Goal: Task Accomplishment & Management: Manage account settings

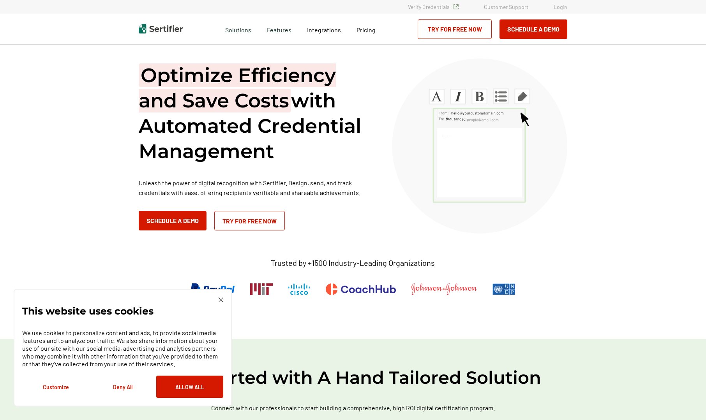
click at [220, 300] on img at bounding box center [220, 299] width 5 height 5
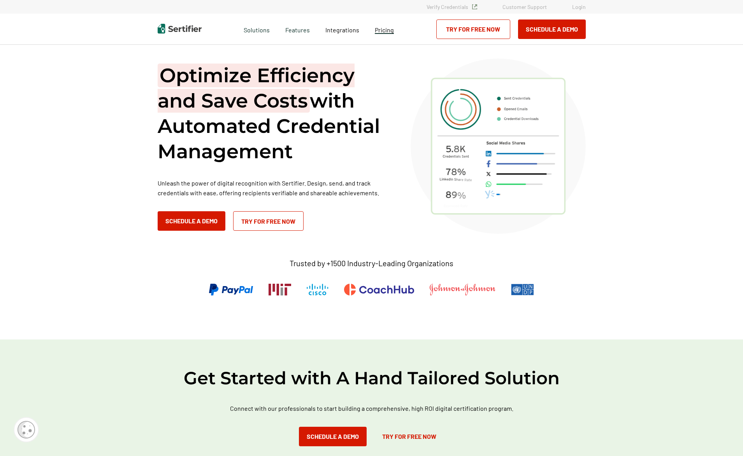
click at [381, 30] on span "Pricing" at bounding box center [384, 29] width 19 height 7
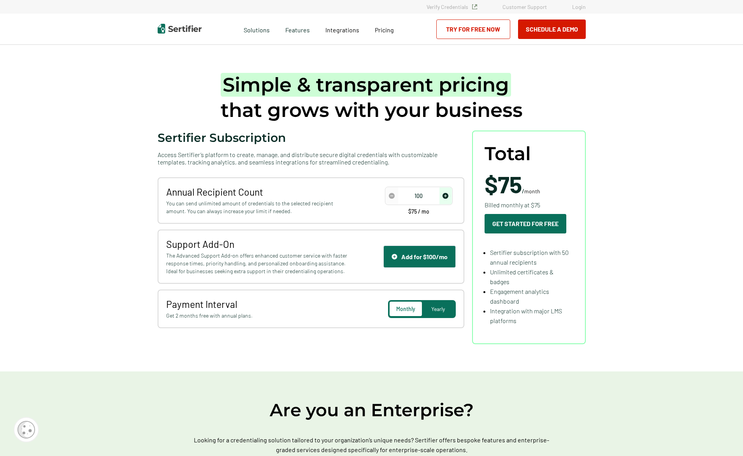
click at [449, 195] on img "increase number" at bounding box center [446, 196] width 6 height 6
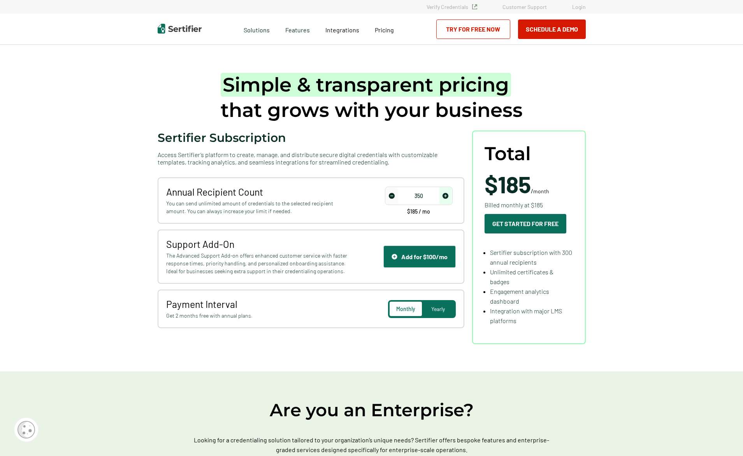
click at [449, 195] on img "increase number" at bounding box center [446, 196] width 6 height 6
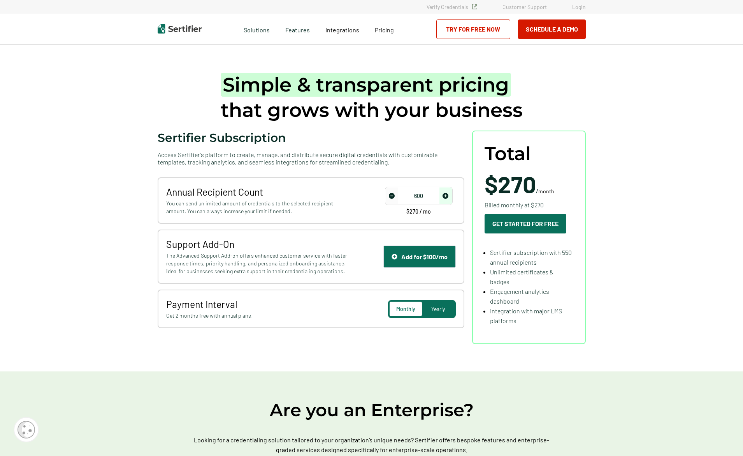
click at [449, 195] on img "increase number" at bounding box center [446, 196] width 6 height 6
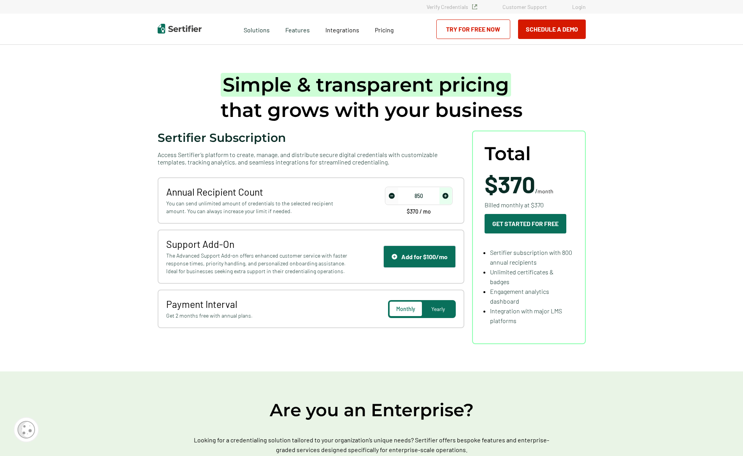
click at [449, 195] on img "increase number" at bounding box center [446, 196] width 6 height 6
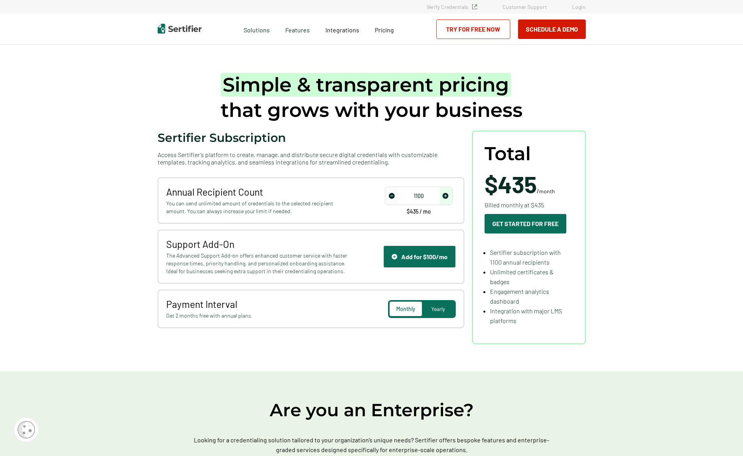
click at [449, 195] on img "increase number" at bounding box center [446, 196] width 6 height 6
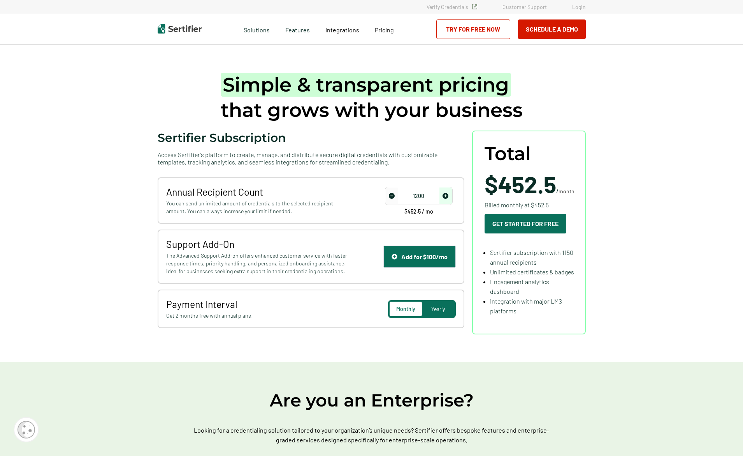
click at [449, 195] on img "increase number" at bounding box center [446, 196] width 6 height 6
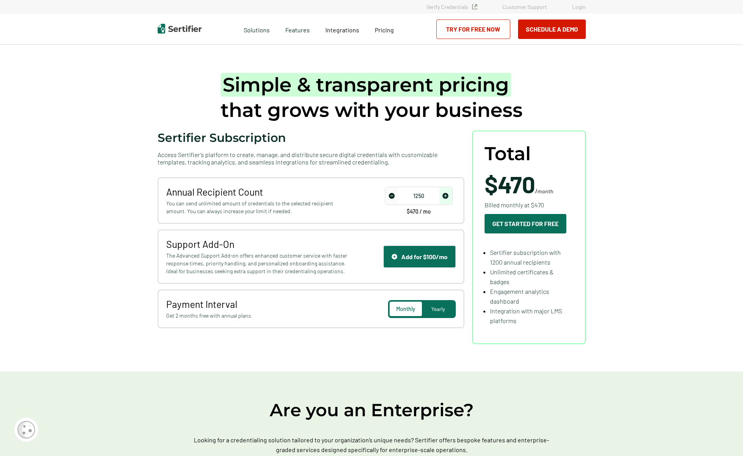
click at [449, 195] on img "increase number" at bounding box center [446, 196] width 6 height 6
click at [444, 314] on div "Yearly" at bounding box center [438, 308] width 32 height 14
click at [449, 193] on img "increase number" at bounding box center [446, 196] width 6 height 6
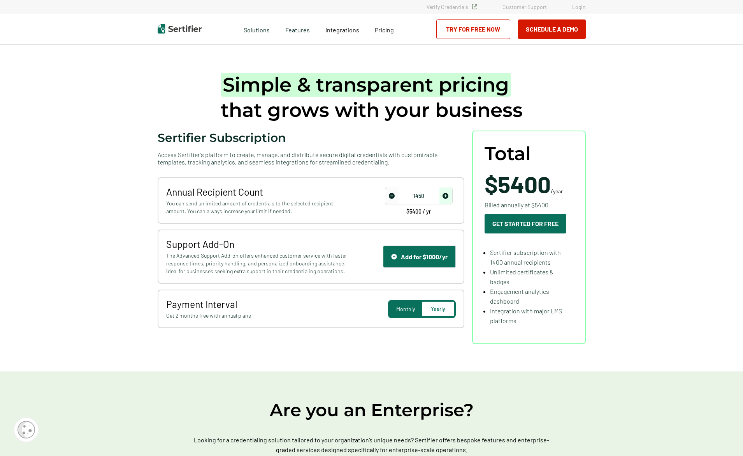
click at [449, 193] on img "increase number" at bounding box center [446, 196] width 6 height 6
click at [445, 195] on img "increase number" at bounding box center [446, 196] width 6 height 6
click at [447, 195] on img "increase number" at bounding box center [446, 196] width 6 height 6
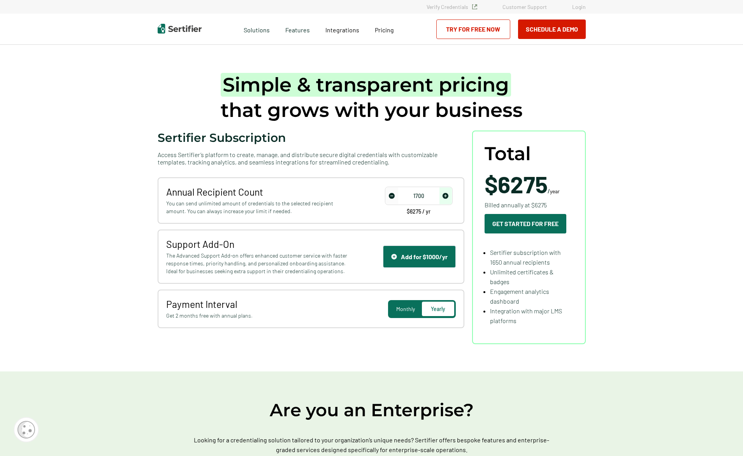
click at [447, 195] on img "increase number" at bounding box center [446, 196] width 6 height 6
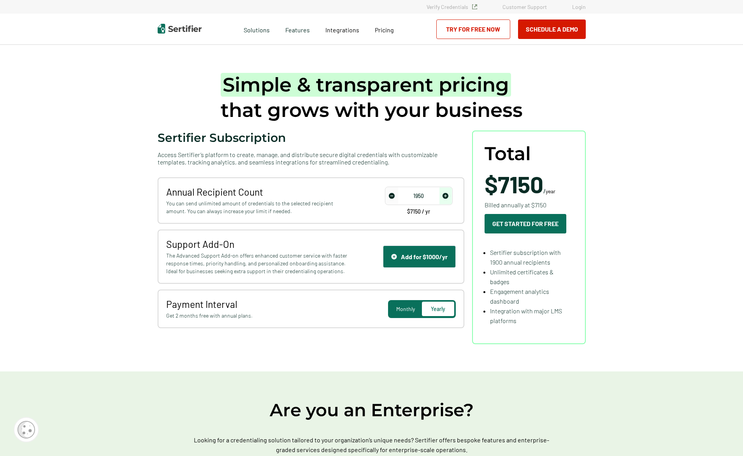
click at [447, 195] on img "increase number" at bounding box center [446, 196] width 6 height 6
type input "2000"
click at [448, 194] on img "increase number" at bounding box center [446, 196] width 6 height 6
drag, startPoint x: 225, startPoint y: 204, endPoint x: 331, endPoint y: 203, distance: 105.5
click at [331, 203] on span "You can send unlimited amount of credentials to the selected recipient amount. …" at bounding box center [257, 207] width 183 height 16
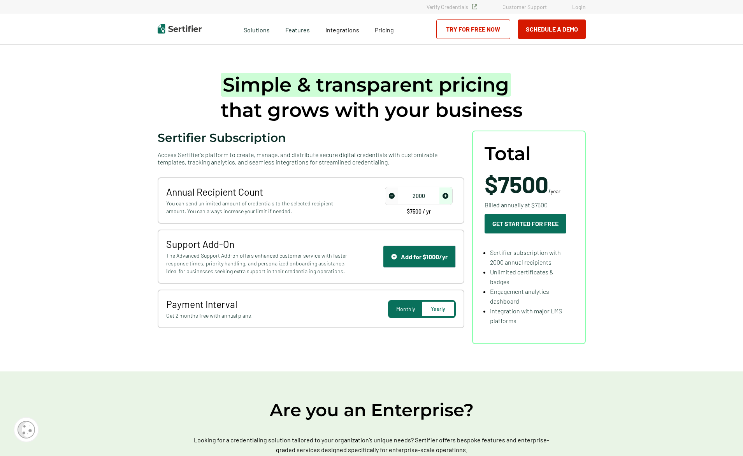
click at [188, 211] on span "You can send unlimited amount of credentials to the selected recipient amount. …" at bounding box center [257, 207] width 183 height 16
drag, startPoint x: 187, startPoint y: 211, endPoint x: 164, endPoint y: 209, distance: 23.1
click at [164, 209] on div "Annual Recipient Count You can send unlimited amount of credentials to the sele…" at bounding box center [311, 200] width 307 height 46
click at [289, 205] on span "You can send unlimited amount of credentials to the selected recipient amount. …" at bounding box center [257, 207] width 183 height 16
click at [291, 202] on span "You can send unlimited amount of credentials to the selected recipient amount. …" at bounding box center [257, 207] width 183 height 16
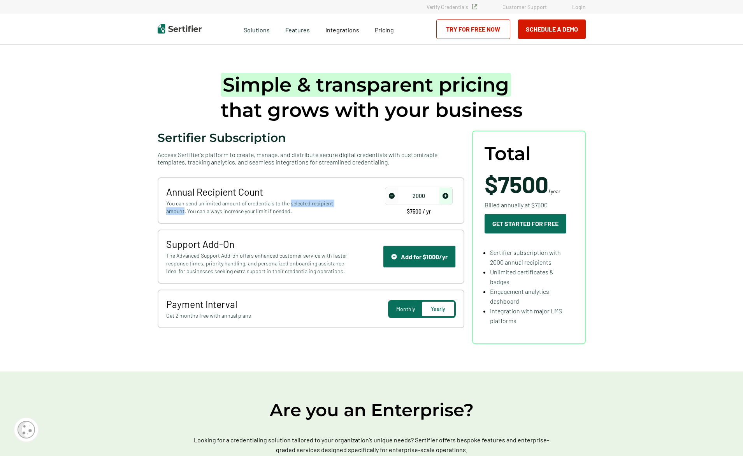
drag, startPoint x: 290, startPoint y: 202, endPoint x: 185, endPoint y: 213, distance: 105.3
click at [185, 213] on span "You can send unlimited amount of credentials to the selected recipient amount. …" at bounding box center [257, 207] width 183 height 16
drag, startPoint x: 185, startPoint y: 213, endPoint x: 273, endPoint y: 215, distance: 87.6
click at [273, 215] on span "You can send unlimited amount of credentials to the selected recipient amount. …" at bounding box center [257, 207] width 183 height 16
drag, startPoint x: 188, startPoint y: 202, endPoint x: 271, endPoint y: 201, distance: 83.3
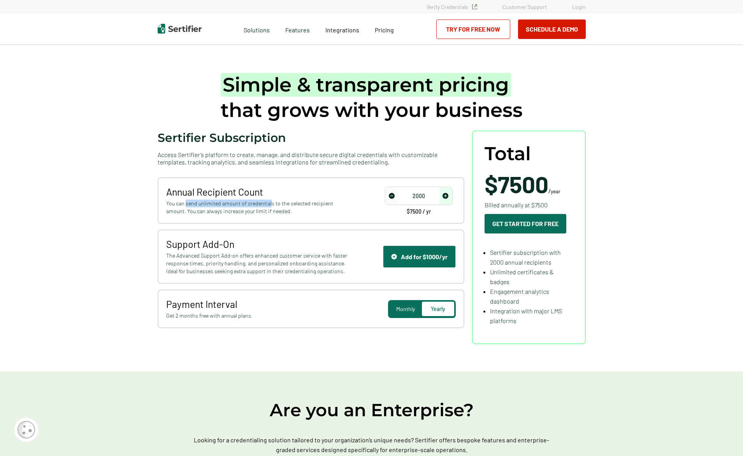
click at [271, 201] on span "You can send unlimited amount of credentials to the selected recipient amount. …" at bounding box center [257, 207] width 183 height 16
drag, startPoint x: 271, startPoint y: 201, endPoint x: 304, endPoint y: 202, distance: 32.7
click at [304, 202] on span "You can send unlimited amount of credentials to the selected recipient amount. …" at bounding box center [257, 207] width 183 height 16
drag, startPoint x: 291, startPoint y: 203, endPoint x: 185, endPoint y: 214, distance: 106.9
click at [185, 214] on span "You can send unlimited amount of credentials to the selected recipient amount. …" at bounding box center [257, 207] width 183 height 16
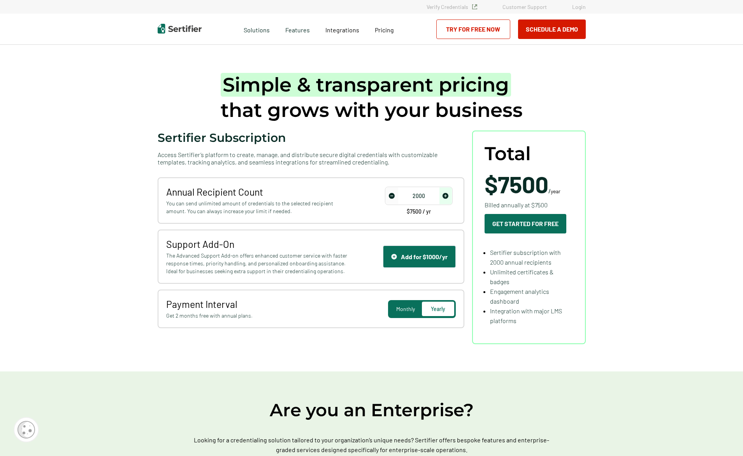
drag, startPoint x: 185, startPoint y: 214, endPoint x: 248, endPoint y: 209, distance: 62.8
click at [248, 209] on span "You can send unlimited amount of credentials to the selected recipient amount. …" at bounding box center [257, 207] width 183 height 16
drag, startPoint x: 205, startPoint y: 202, endPoint x: 273, endPoint y: 205, distance: 67.4
click at [273, 205] on span "You can send unlimited amount of credentials to the selected recipient amount. …" at bounding box center [257, 207] width 183 height 16
drag, startPoint x: 273, startPoint y: 205, endPoint x: 319, endPoint y: 203, distance: 46.4
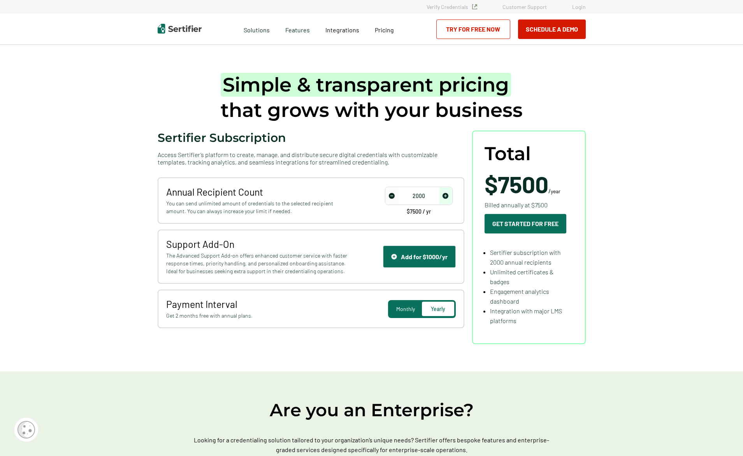
click at [319, 203] on span "You can send unlimited amount of credentials to the selected recipient amount. …" at bounding box center [257, 207] width 183 height 16
drag, startPoint x: 412, startPoint y: 194, endPoint x: 430, endPoint y: 195, distance: 17.5
click at [430, 195] on input "2000" at bounding box center [419, 196] width 66 height 12
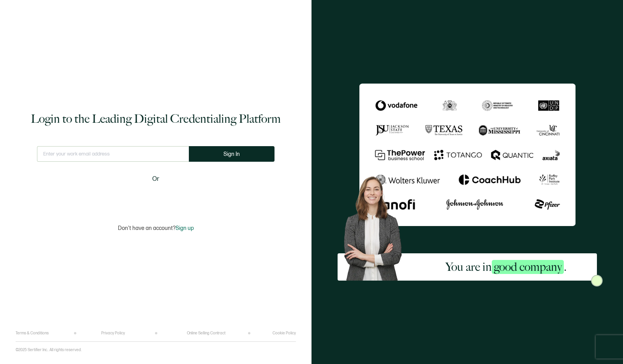
click at [79, 152] on input "text" at bounding box center [113, 154] width 152 height 16
click at [97, 150] on input "text" at bounding box center [113, 154] width 158 height 16
type input "jsparkman@natptax.com"
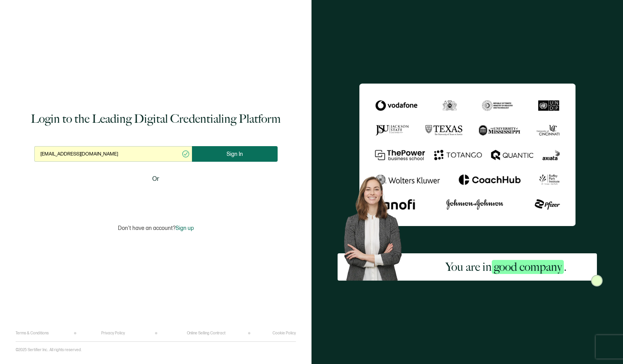
click at [227, 155] on span "Sign In" at bounding box center [235, 154] width 16 height 6
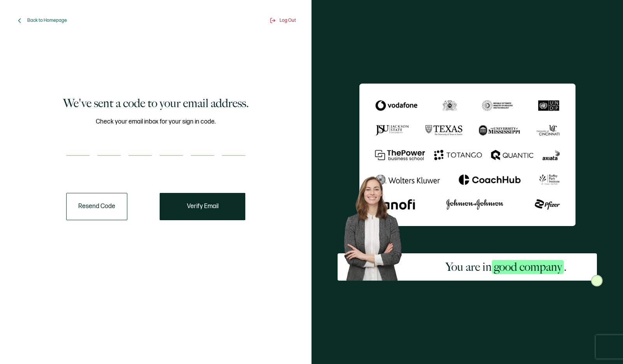
click at [77, 147] on input "number" at bounding box center [77, 148] width 23 height 16
type input "2"
type input "7"
type input "1"
type input "0"
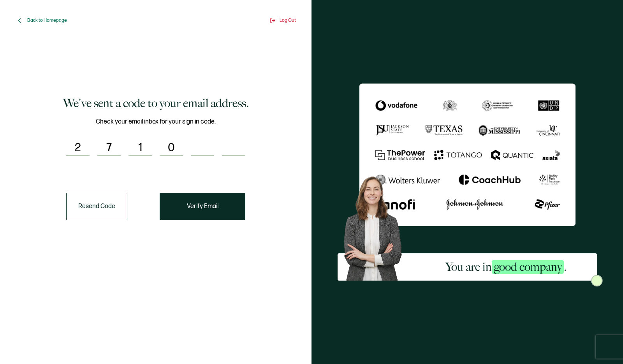
type input "8"
type input "5"
